Goal: Information Seeking & Learning: Learn about a topic

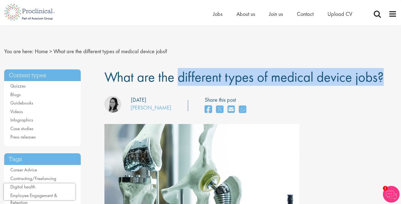
drag, startPoint x: 110, startPoint y: 77, endPoint x: 355, endPoint y: 91, distance: 245.1
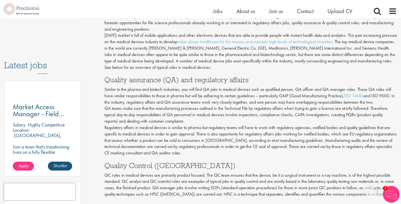
scroll to position [255, 0]
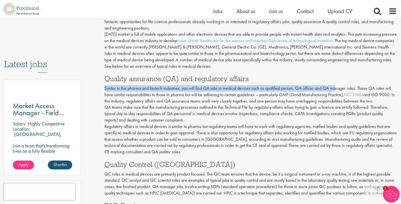
drag, startPoint x: 104, startPoint y: 84, endPoint x: 337, endPoint y: 83, distance: 232.7
click at [337, 83] on div "What are the different types of medical device jobs? our consultant managing th…" at bounding box center [250, 114] width 301 height 614
click at [316, 85] on p "Similar to the pharma and biotech industries, you will find QA jobs in medical …" at bounding box center [250, 94] width 292 height 19
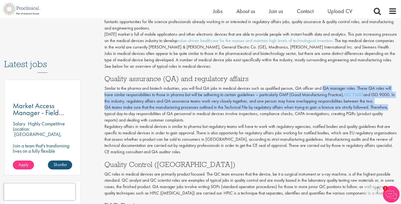
drag, startPoint x: 325, startPoint y: 83, endPoint x: 391, endPoint y: 101, distance: 68.3
click at [391, 101] on div "Medical devices jobs vary widely as the industry is split into several categori…" at bounding box center [250, 182] width 292 height 434
click at [322, 117] on p "QA teams make sure that the manufacturing processes outlined in the Technical F…" at bounding box center [250, 113] width 292 height 19
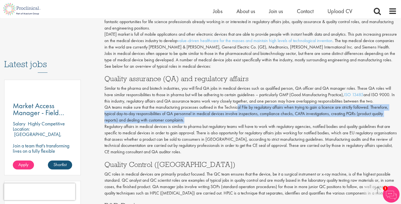
drag, startPoint x: 235, startPoint y: 104, endPoint x: 331, endPoint y: 116, distance: 96.3
click at [331, 116] on p "QA teams make sure that the manufacturing processes outlined in the Technical F…" at bounding box center [250, 113] width 292 height 19
click at [322, 123] on p "Regulatory affairs in medical devices is similar to pharma but regulatory teams…" at bounding box center [250, 139] width 292 height 32
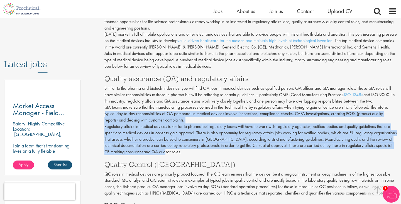
drag, startPoint x: 105, startPoint y: 108, endPoint x: 209, endPoint y: 147, distance: 110.5
click at [209, 147] on div "Medical devices jobs vary widely as the industry is split into several categori…" at bounding box center [250, 182] width 292 height 434
click at [203, 149] on div "Medical devices jobs vary widely as the industry is split into several categori…" at bounding box center [250, 182] width 292 height 434
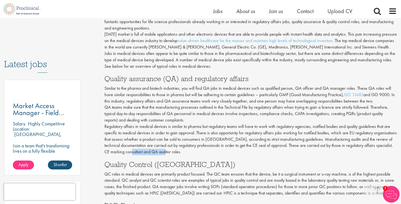
drag, startPoint x: 151, startPoint y: 145, endPoint x: 195, endPoint y: 147, distance: 44.6
click at [195, 147] on p "Regulatory affairs in medical devices is similar to pharma but regulatory teams…" at bounding box center [250, 139] width 292 height 32
click at [195, 152] on div "Medical devices jobs vary widely as the industry is split into several categori…" at bounding box center [250, 182] width 292 height 434
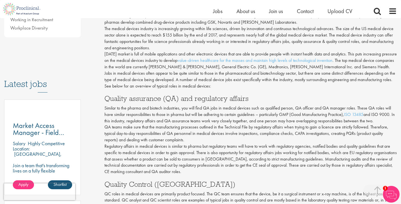
scroll to position [234, 0]
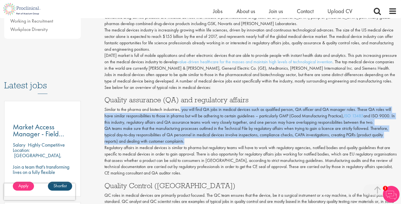
drag, startPoint x: 181, startPoint y: 104, endPoint x: 390, endPoint y: 134, distance: 210.6
click at [390, 134] on div "Medical devices jobs vary widely as the industry is split into several categori…" at bounding box center [250, 203] width 292 height 434
click at [387, 134] on p "QA teams make sure that the manufacturing processes outlined in the Technical F…" at bounding box center [250, 134] width 292 height 19
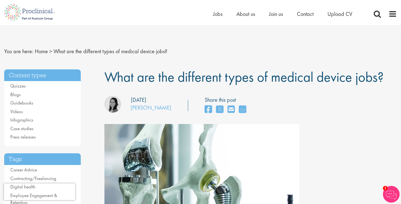
scroll to position [0, 0]
click at [293, 106] on div "our consultant managing the role Author: [PERSON_NAME] Posting date: [DATE] Sha…" at bounding box center [250, 106] width 301 height 20
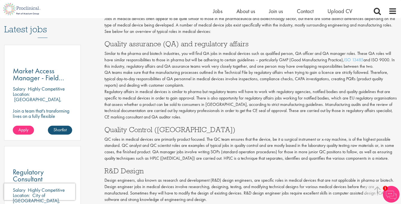
scroll to position [290, 0]
